Goal: Task Accomplishment & Management: Manage account settings

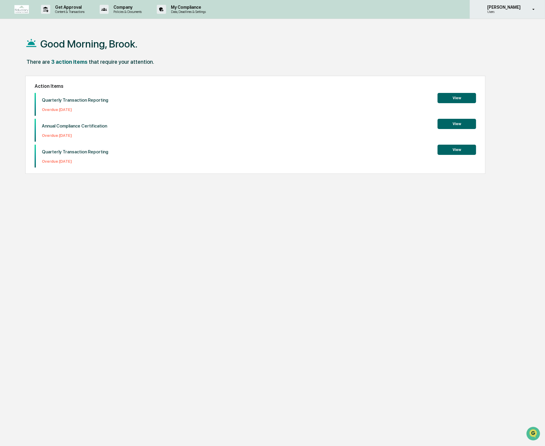
click at [529, 14] on div "[PERSON_NAME] Users" at bounding box center [506, 9] width 75 height 19
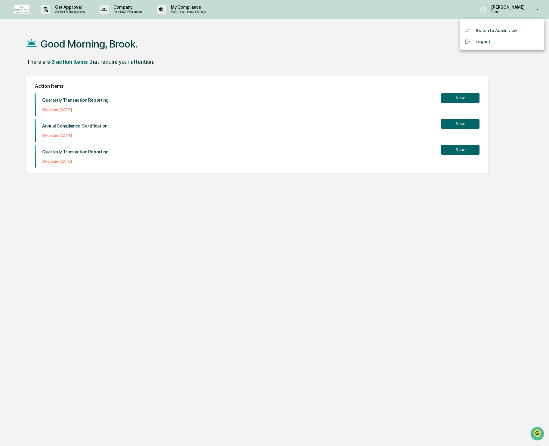
click at [506, 32] on li "Switch to Admin view..." at bounding box center [502, 30] width 84 height 11
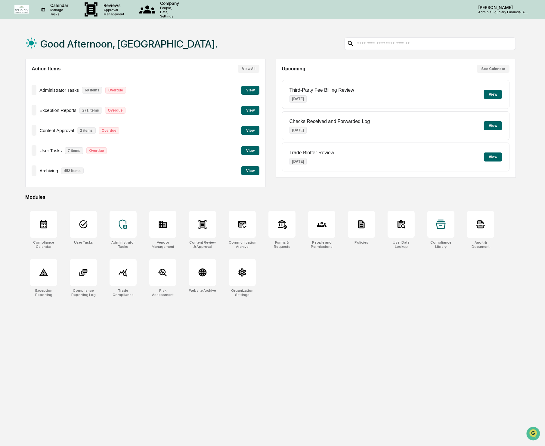
click at [245, 170] on button "View" at bounding box center [250, 170] width 18 height 9
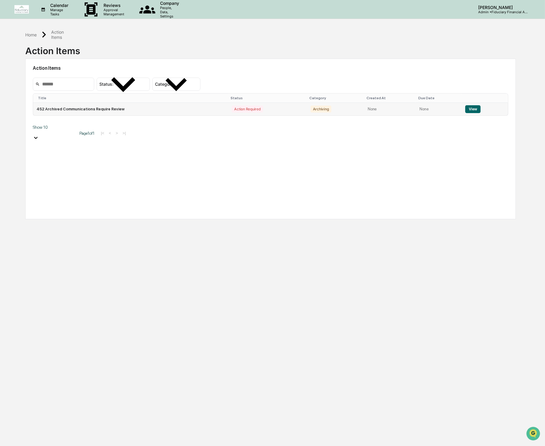
click at [475, 108] on button "View" at bounding box center [472, 109] width 15 height 8
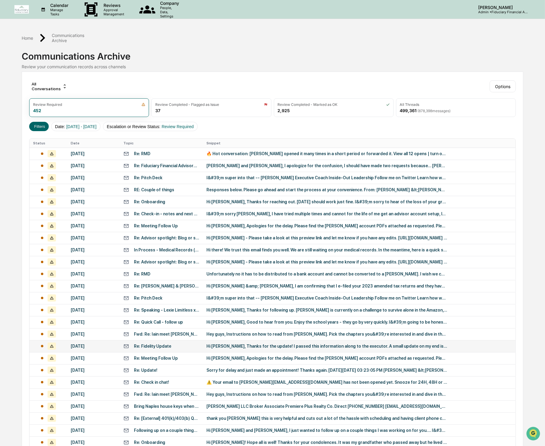
scroll to position [27, 0]
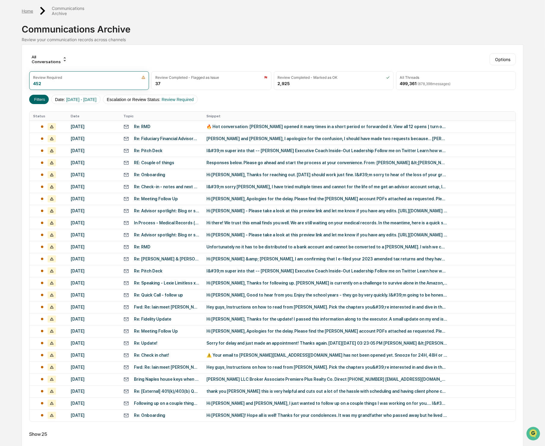
click at [33, 8] on div "Home" at bounding box center [27, 10] width 11 height 5
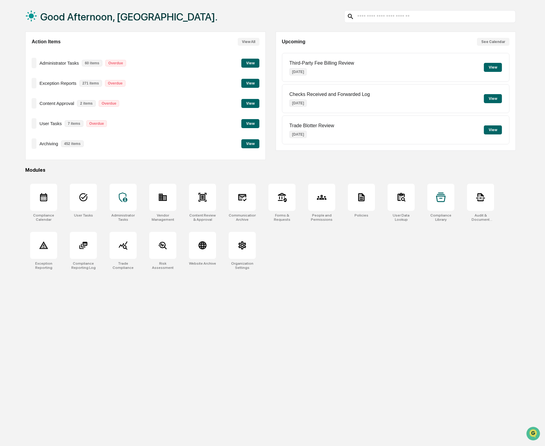
click at [249, 102] on button "View" at bounding box center [250, 103] width 18 height 9
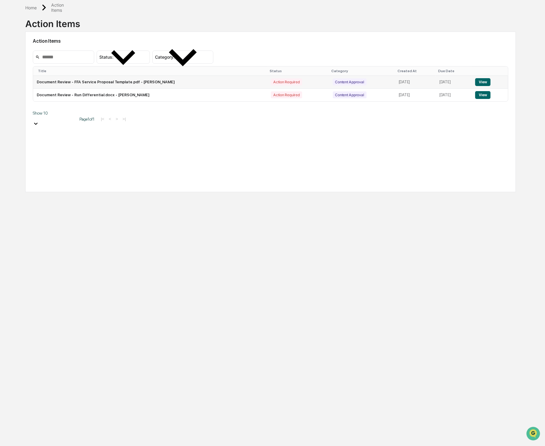
click at [481, 84] on button "View" at bounding box center [482, 82] width 15 height 8
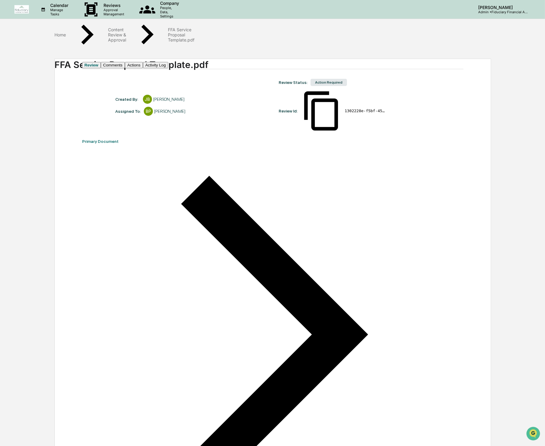
click at [125, 68] on button "Comments" at bounding box center [113, 65] width 24 height 6
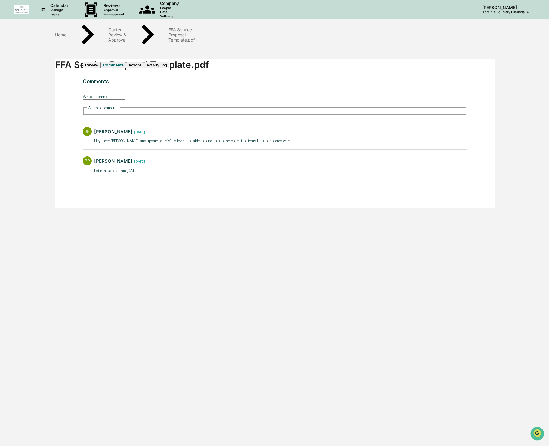
click at [144, 68] on button "Actions" at bounding box center [135, 65] width 18 height 6
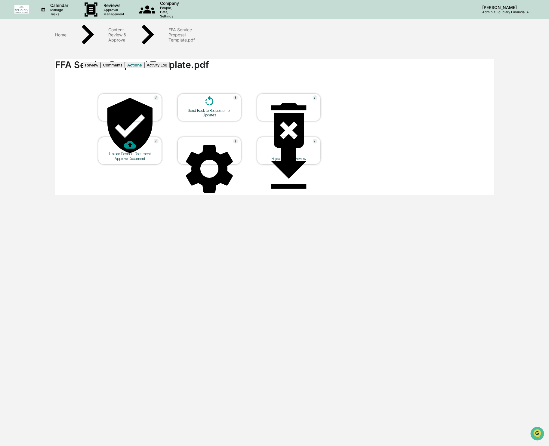
click at [66, 34] on div "Home" at bounding box center [60, 34] width 11 height 5
